Goal: Transaction & Acquisition: Purchase product/service

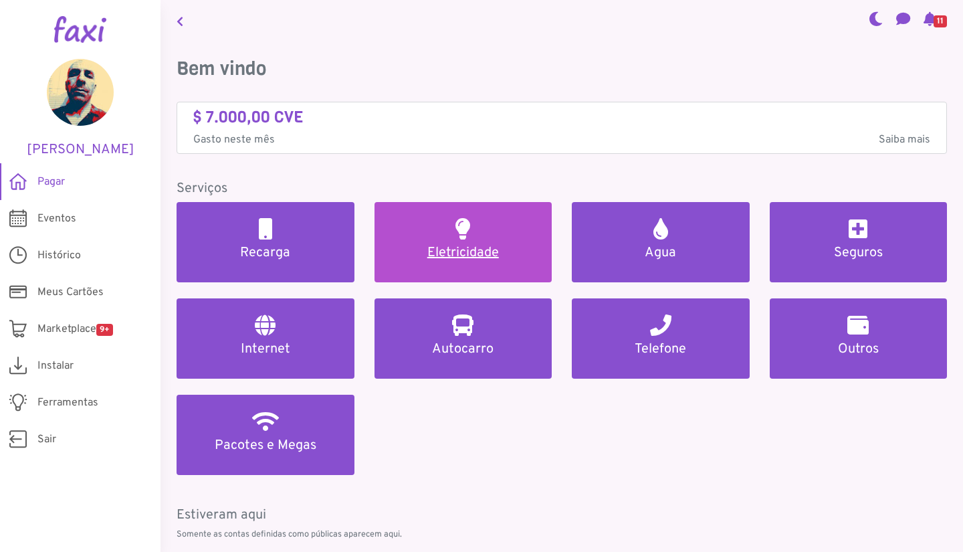
click at [435, 252] on h5 "Eletricidade" at bounding box center [463, 253] width 146 height 16
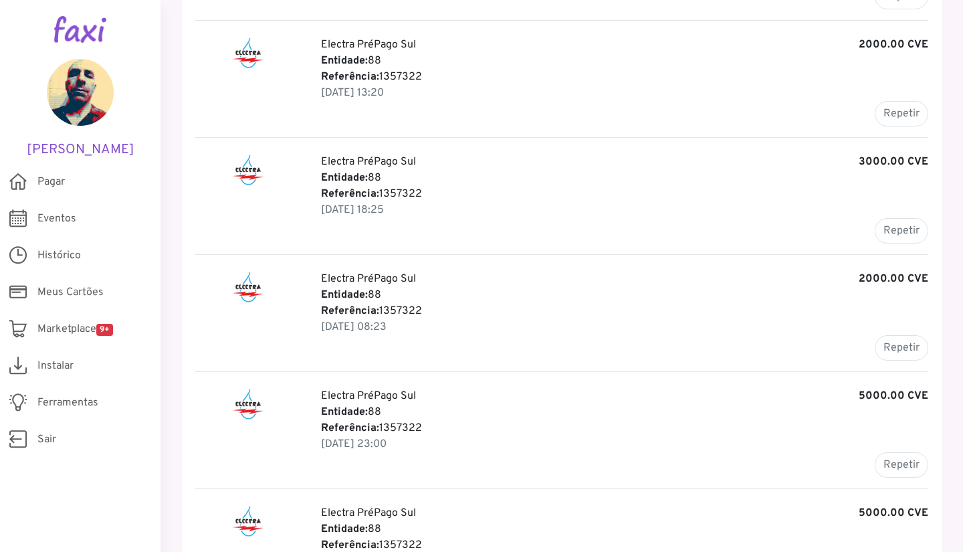
scroll to position [406, 0]
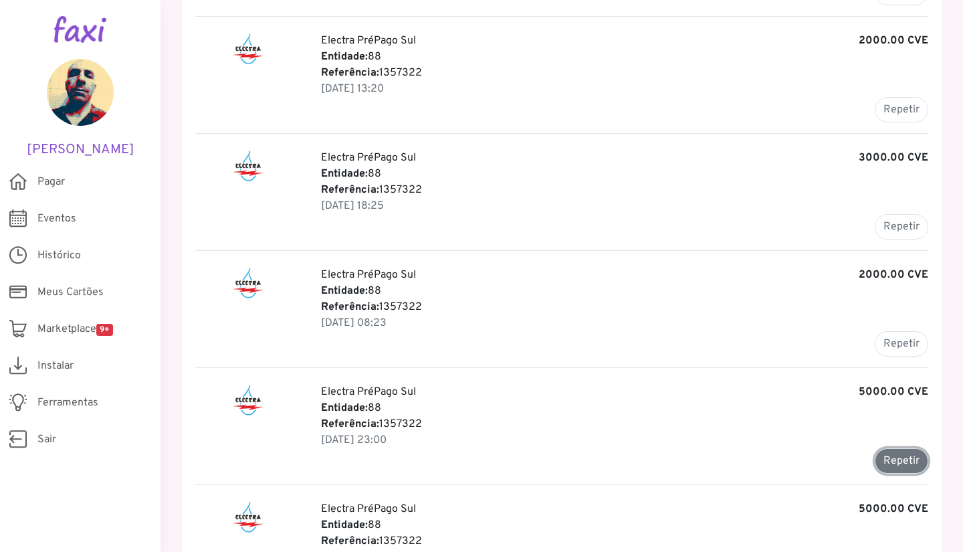
click at [896, 462] on button "Repetir" at bounding box center [900, 460] width 53 height 25
type input "*******"
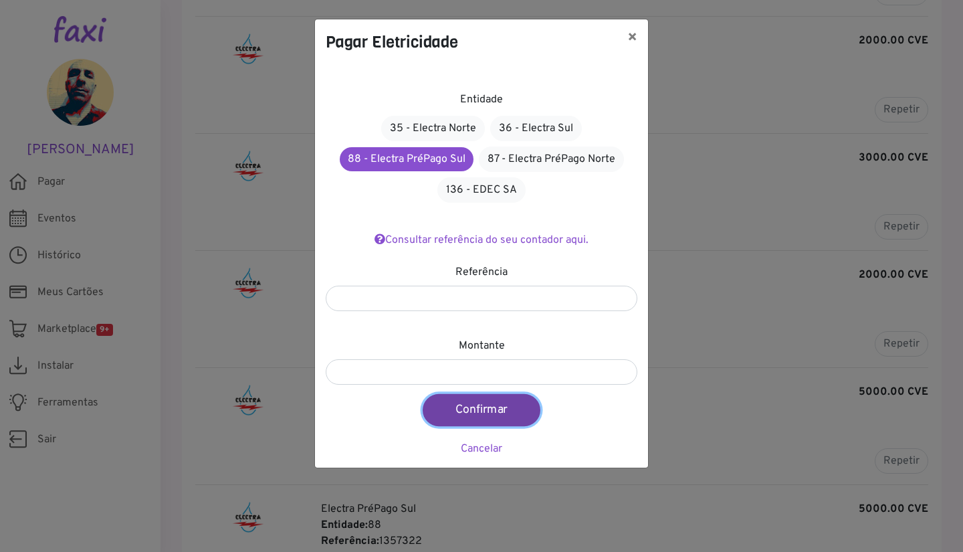
click at [485, 410] on button "Confirmar" at bounding box center [482, 410] width 118 height 32
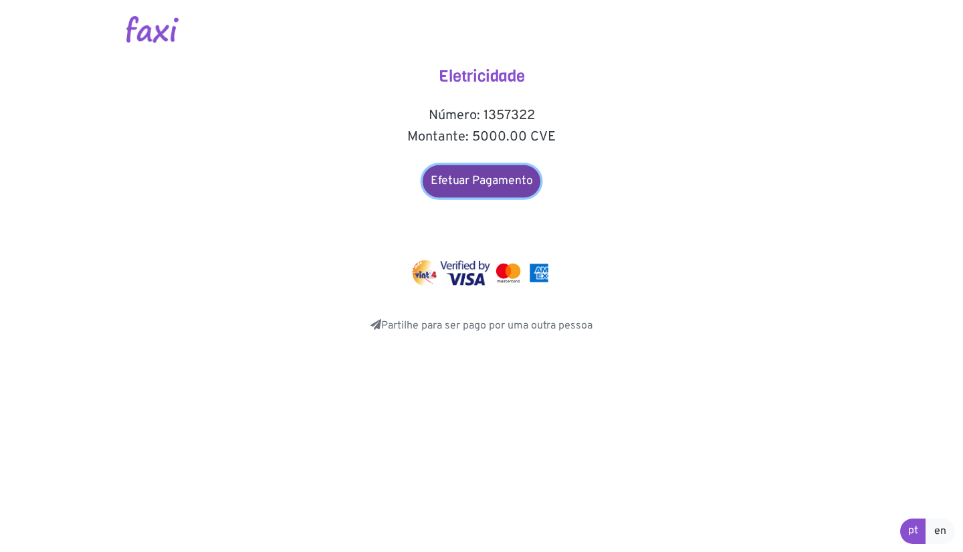
click at [499, 185] on link "Efetuar Pagamento" at bounding box center [482, 181] width 118 height 32
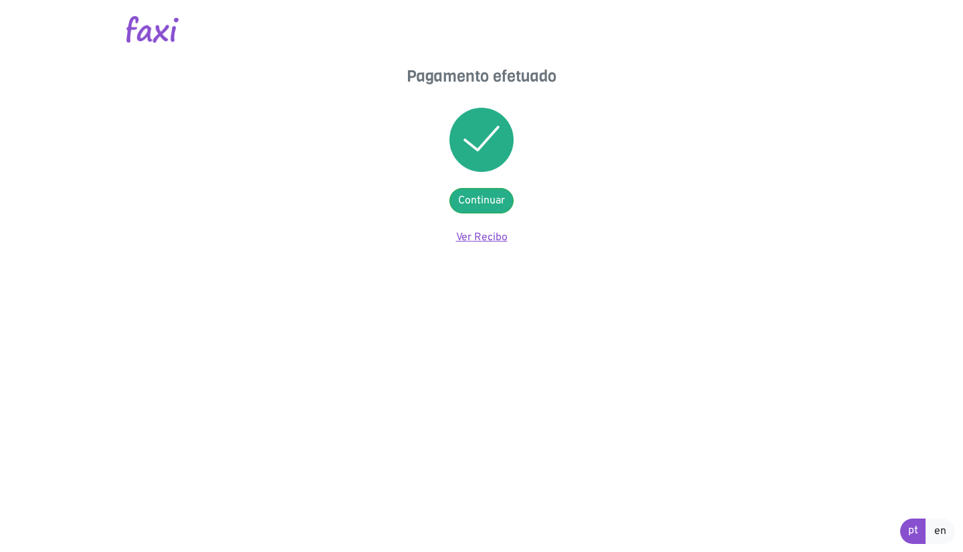
click at [481, 233] on link "Ver Recibo" at bounding box center [481, 237] width 51 height 13
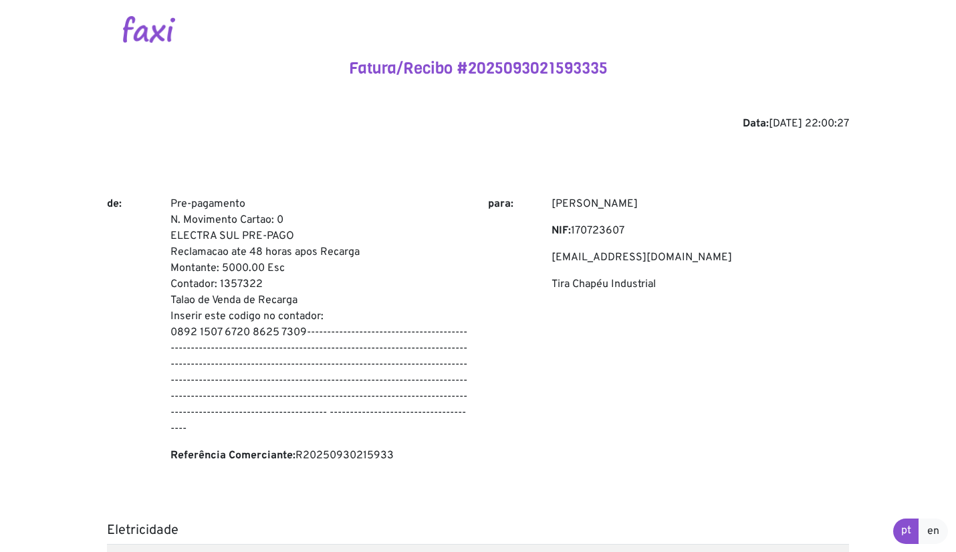
click at [177, 202] on p "Pre-pagamento N. Movimento Cartao: 0 ELECTRA SUL PRE-PAGO Reclamacao ate 48 hor…" at bounding box center [318, 316] width 297 height 241
click at [302, 336] on p "Pre-pagamento N. Movimento Cartao: 0 ELECTRA SUL PRE-PAGO Reclamacao ate 48 hor…" at bounding box center [318, 316] width 297 height 241
copy p "Pre-pagamento N. Movimento Cartao: 0 ELECTRA SUL PRE-PAGO Reclamacao ate 48 hor…"
